Goal: Transaction & Acquisition: Download file/media

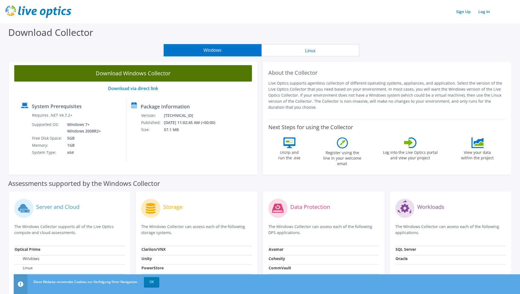
click at [158, 73] on link "Download Windows Collector" at bounding box center [133, 73] width 238 height 16
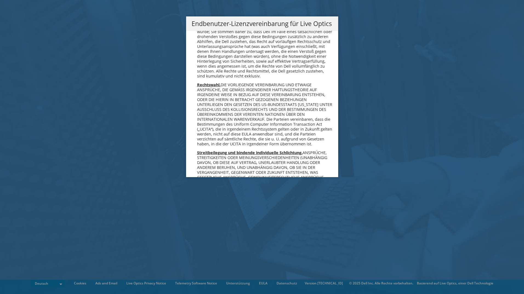
scroll to position [2694, 0]
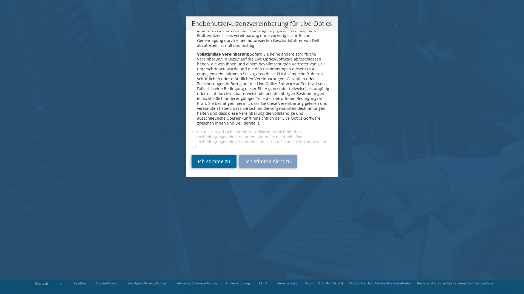
click at [209, 164] on link "Ich stimme zu" at bounding box center [214, 161] width 45 height 13
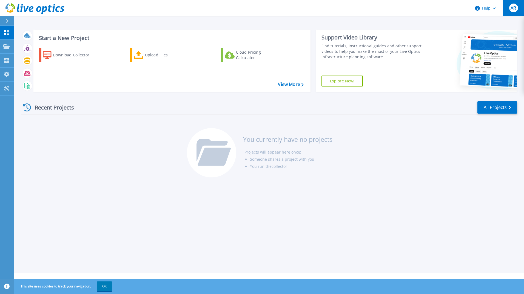
click at [515, 11] on div "AR" at bounding box center [513, 8] width 9 height 9
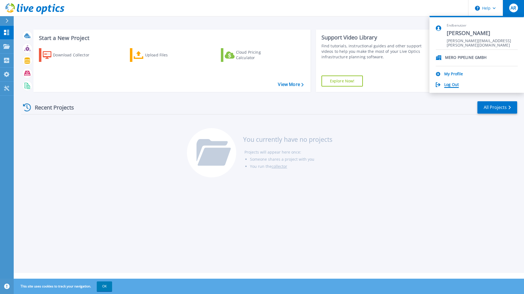
click at [456, 86] on link "Log Out" at bounding box center [451, 84] width 15 height 5
